Goal: Information Seeking & Learning: Check status

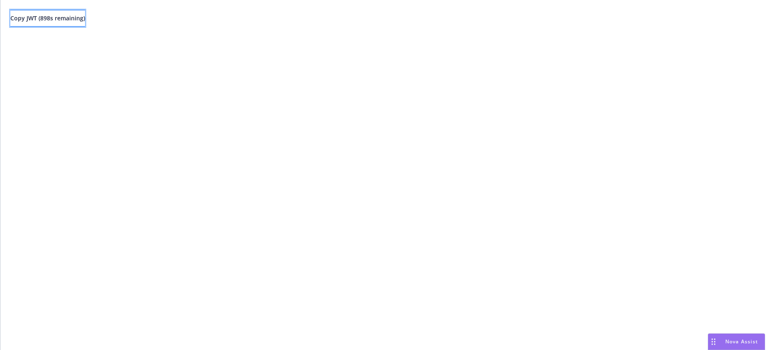
click at [72, 14] on span "Copy JWT ( 898 s remaining)" at bounding box center [47, 18] width 75 height 8
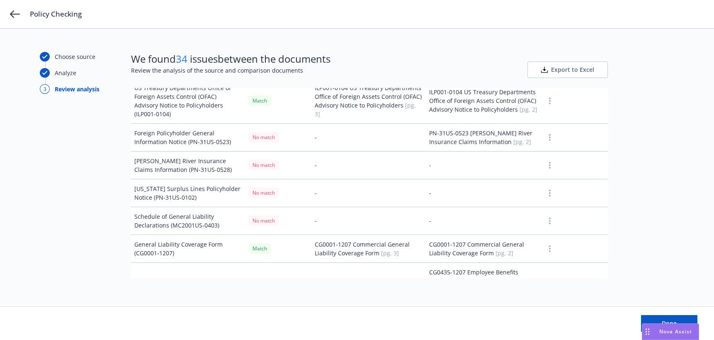
scroll to position [543, 0]
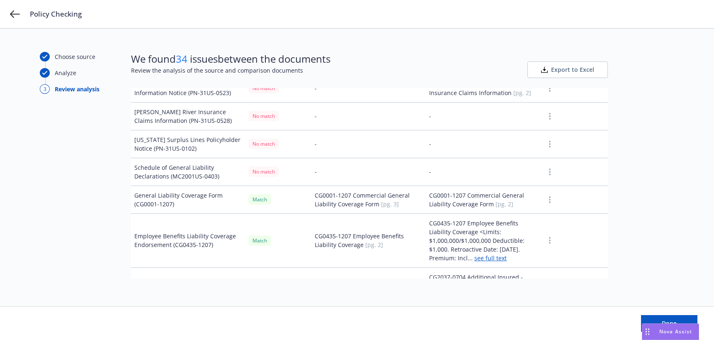
click at [545, 120] on button "button" at bounding box center [550, 116] width 10 height 10
click at [409, 142] on td "-" at bounding box center [369, 144] width 114 height 28
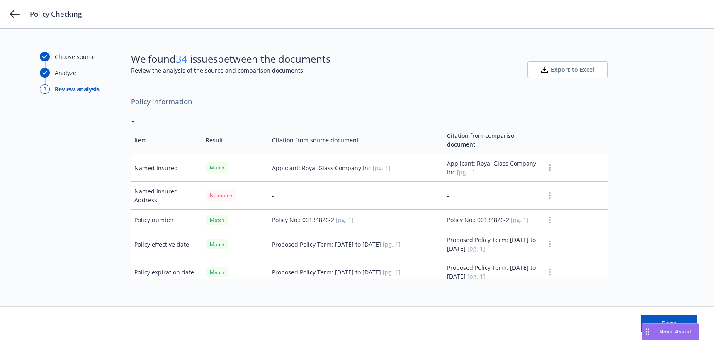
scroll to position [3, 0]
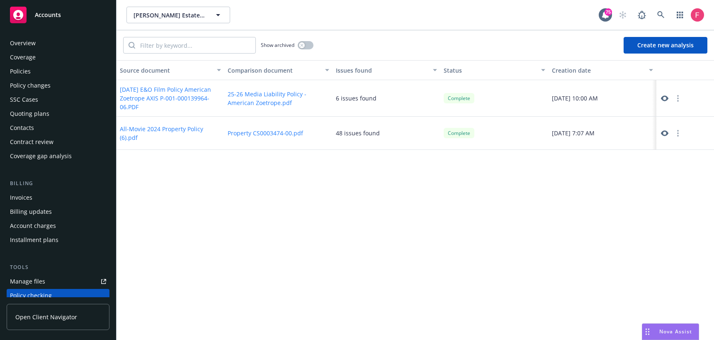
scroll to position [112, 0]
